Goal: Information Seeking & Learning: Learn about a topic

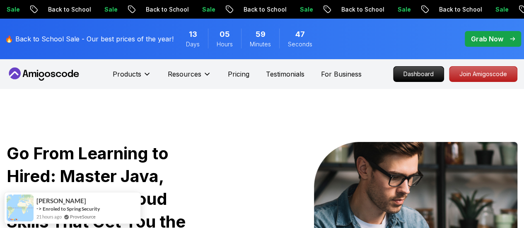
drag, startPoint x: 526, startPoint y: 12, endPoint x: 529, endPoint y: 1, distance: 11.7
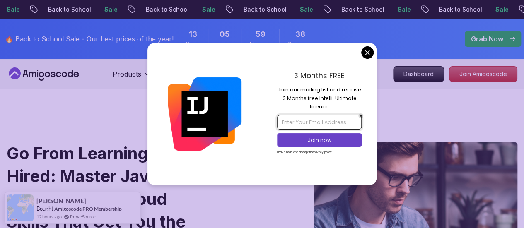
click at [292, 121] on input "email" at bounding box center [319, 122] width 85 height 14
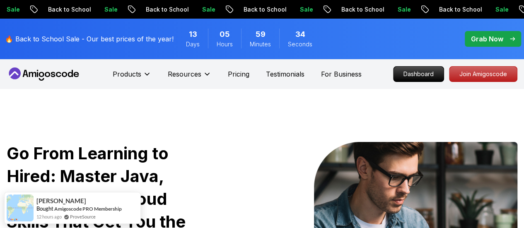
click at [412, 76] on p "Dashboard" at bounding box center [419, 74] width 48 height 14
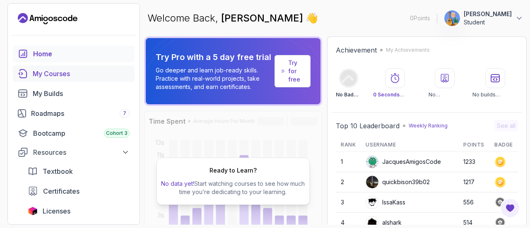
click at [58, 73] on div "My Courses" at bounding box center [81, 74] width 97 height 10
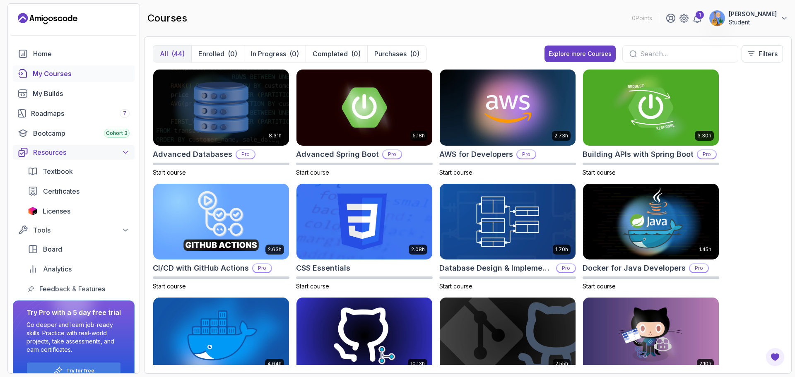
click at [125, 153] on icon at bounding box center [125, 153] width 4 height 2
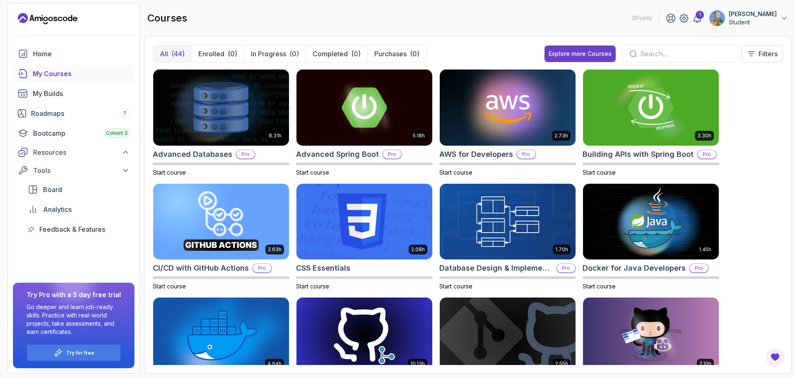
click at [79, 72] on div "My Courses" at bounding box center [81, 74] width 97 height 10
click at [524, 18] on link "1" at bounding box center [698, 18] width 10 height 10
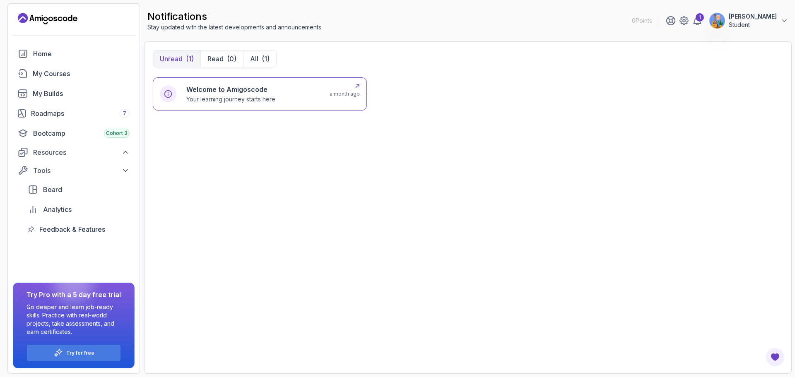
click at [265, 96] on p "Your learning journey starts here" at bounding box center [230, 99] width 89 height 8
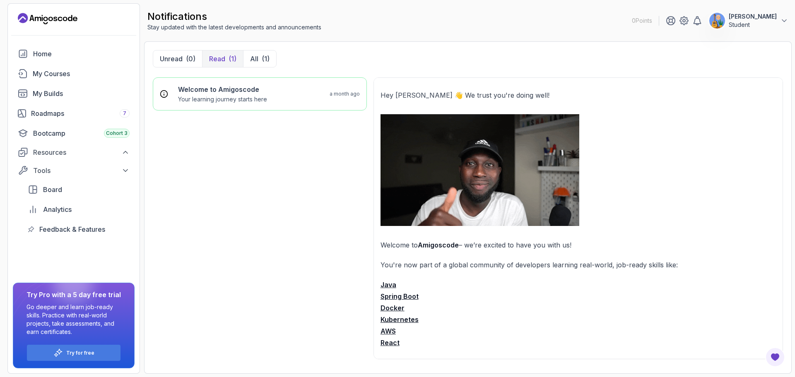
click at [396, 228] on strong "Spring Boot" at bounding box center [400, 296] width 38 height 8
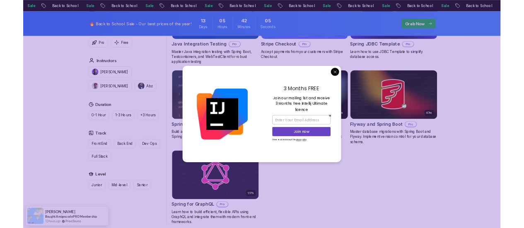
scroll to position [599, 0]
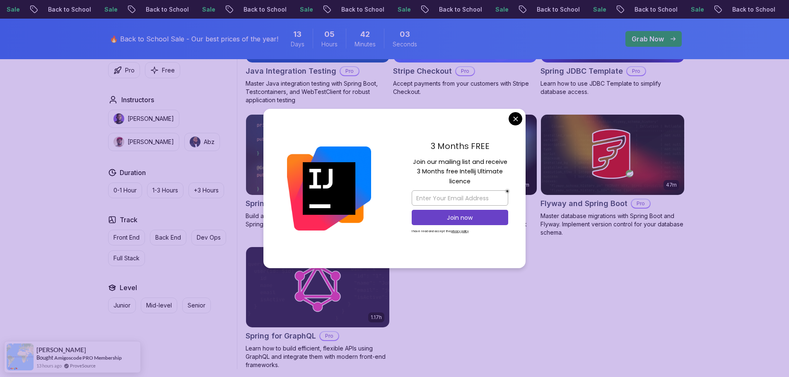
click at [524, 117] on div "3 Months FREE Join our mailing list and receive 3 Months free Intellij Ultimate…" at bounding box center [459, 189] width 131 height 160
click at [514, 120] on body "Sale Back to School Sale Back to School Sale Back to School Sale Back to School…" at bounding box center [394, 107] width 789 height 1412
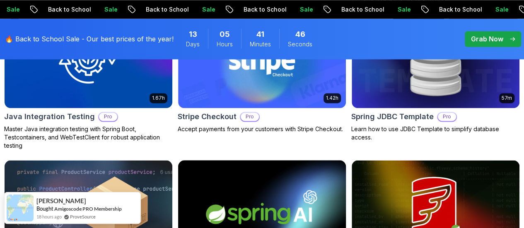
scroll to position [0, 0]
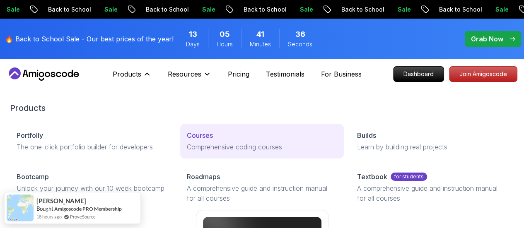
click at [187, 152] on p "Comprehensive coding courses" at bounding box center [262, 147] width 150 height 10
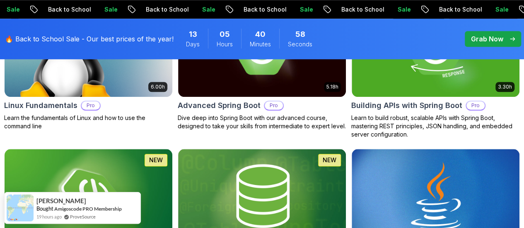
scroll to position [393, 0]
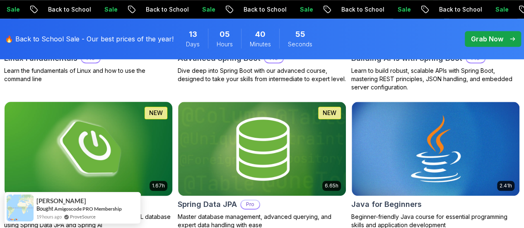
click at [176, 110] on img at bounding box center [88, 148] width 176 height 99
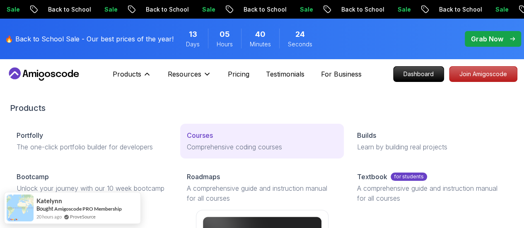
click at [204, 152] on p "Comprehensive coding courses" at bounding box center [262, 147] width 150 height 10
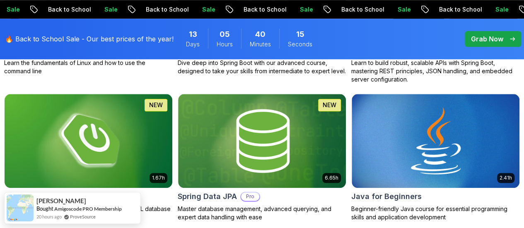
scroll to position [411, 0]
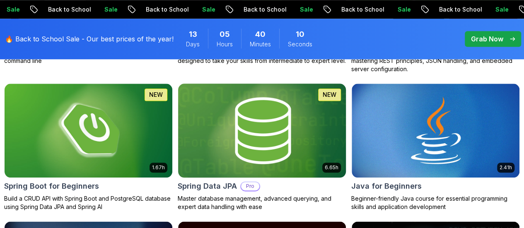
click at [346, 81] on img at bounding box center [262, 130] width 176 height 99
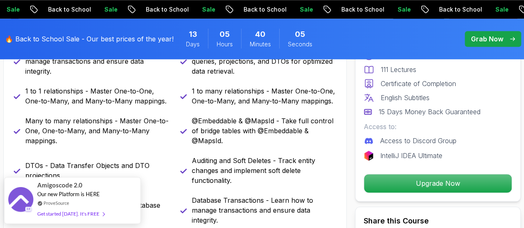
scroll to position [465, 0]
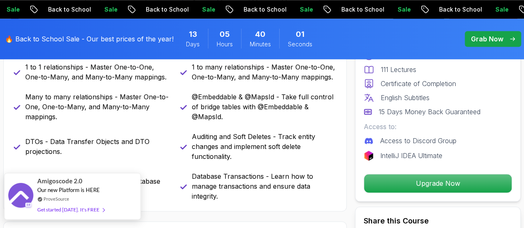
click at [70, 208] on div "Get started today. It's FREE" at bounding box center [70, 210] width 67 height 10
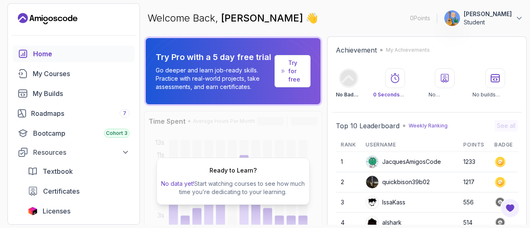
scroll to position [496, 0]
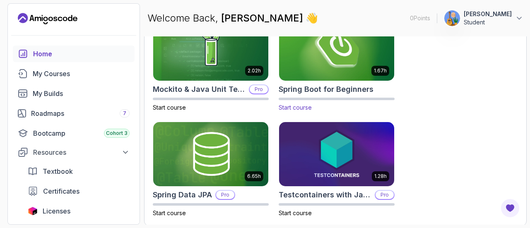
click at [340, 63] on img at bounding box center [336, 49] width 121 height 68
click at [298, 105] on span "Start course" at bounding box center [295, 107] width 33 height 7
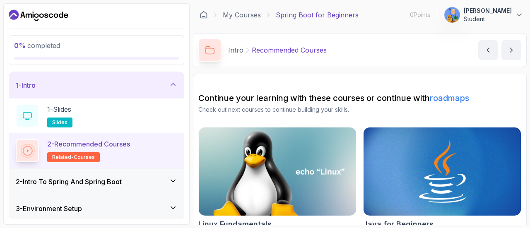
click at [176, 181] on icon at bounding box center [173, 181] width 8 height 8
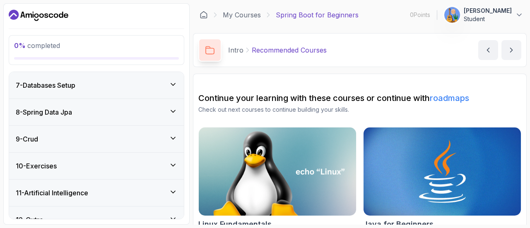
scroll to position [312, 0]
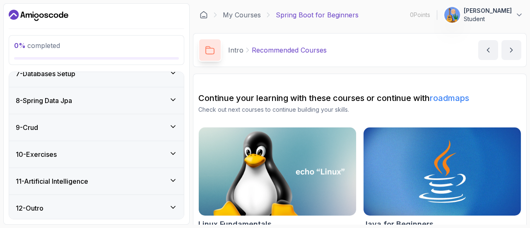
click at [171, 99] on icon at bounding box center [173, 100] width 8 height 8
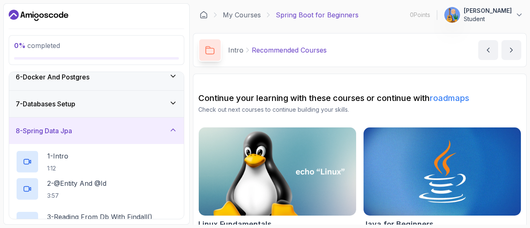
scroll to position [173, 0]
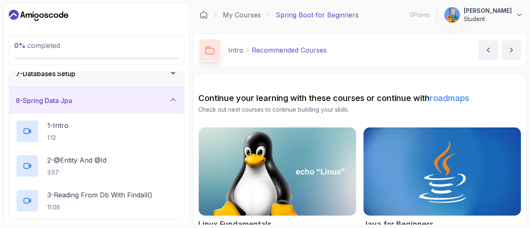
click at [171, 98] on icon at bounding box center [173, 100] width 8 height 8
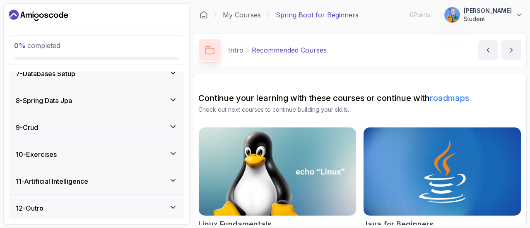
click at [178, 204] on div "12 - Outro" at bounding box center [96, 208] width 175 height 27
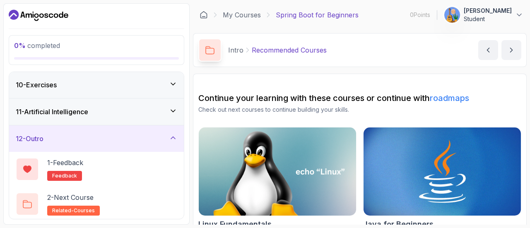
scroll to position [0, 0]
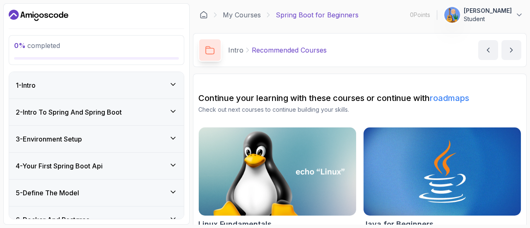
click at [176, 163] on icon at bounding box center [173, 165] width 8 height 8
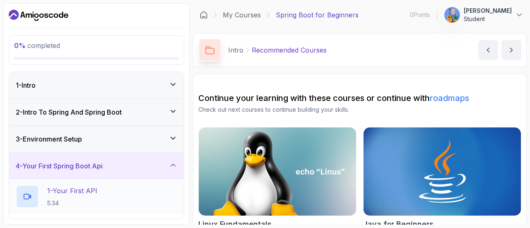
click at [85, 190] on p "1 - Your First API" at bounding box center [72, 191] width 50 height 10
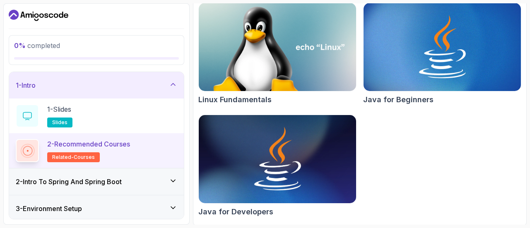
click at [175, 86] on icon at bounding box center [173, 84] width 8 height 8
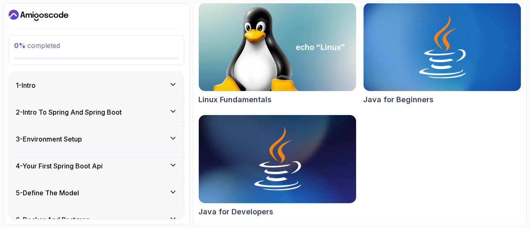
click at [174, 166] on icon at bounding box center [173, 165] width 8 height 8
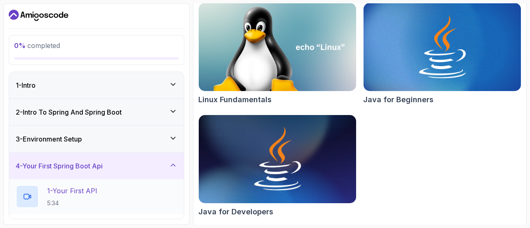
click at [109, 192] on div "1 - Your First API 5:34" at bounding box center [97, 196] width 162 height 23
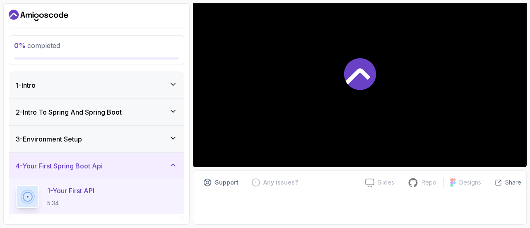
scroll to position [94, 0]
